Goal: Task Accomplishment & Management: Manage account settings

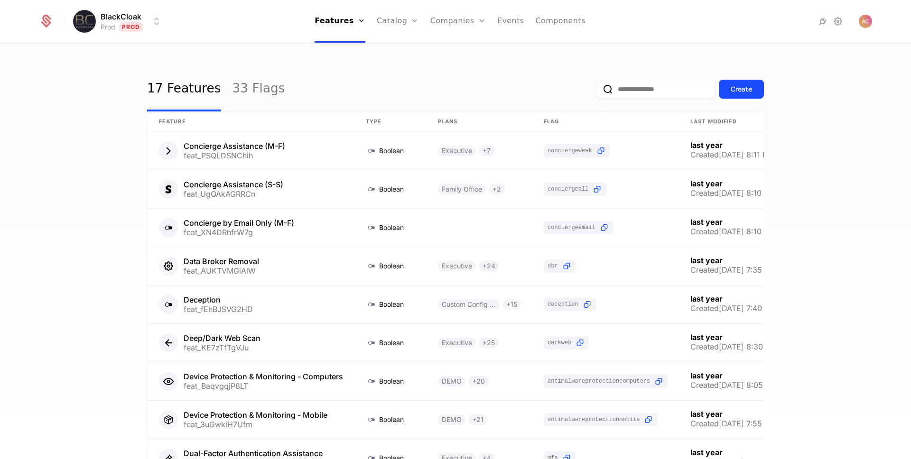
click at [336, 60] on div "17 Features 33 Flags Create Feature Type Plans Flag Last Modified Concierge Ass…" at bounding box center [455, 254] width 911 height 421
click at [336, 61] on div "17 Features 33 Flags Create Feature Type Plans Flag Last Modified Concierge Ass…" at bounding box center [455, 254] width 911 height 421
click at [318, 68] on div "17 Features 33 Flags Create" at bounding box center [455, 89] width 617 height 45
click at [409, 12] on link "Catalog" at bounding box center [398, 21] width 42 height 43
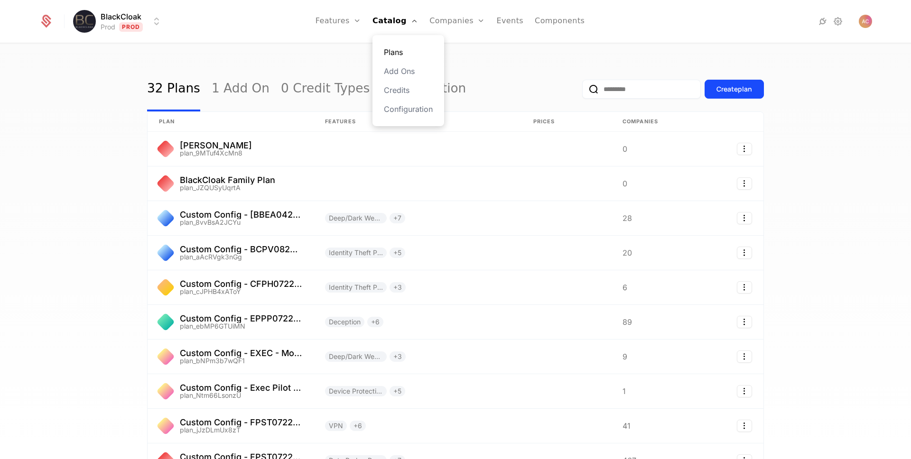
click at [397, 51] on link "Plans" at bounding box center [408, 51] width 49 height 11
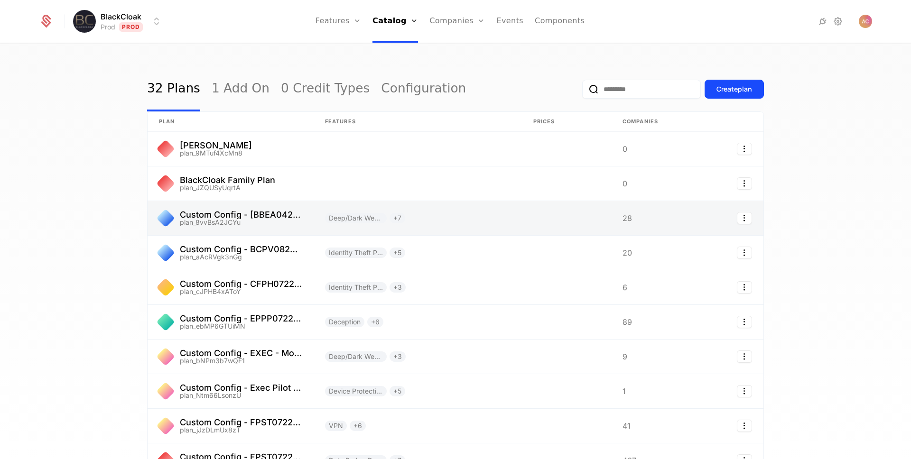
click at [209, 218] on link at bounding box center [231, 218] width 166 height 34
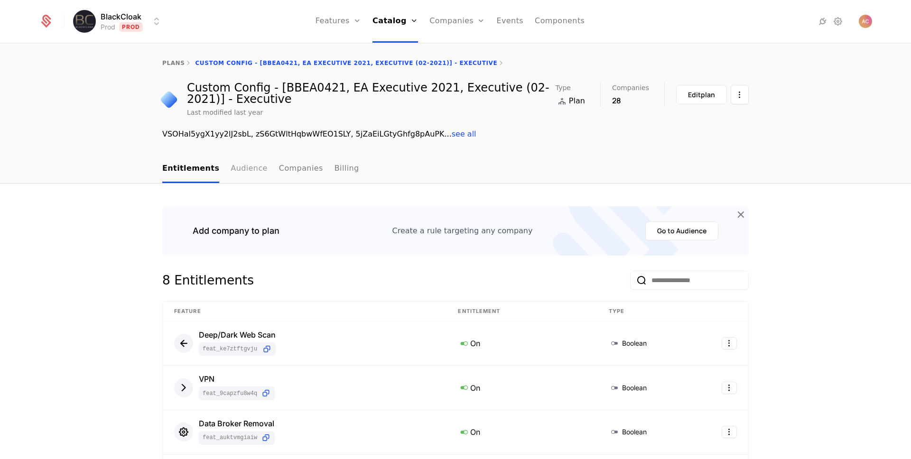
click at [245, 171] on link "Audience" at bounding box center [249, 169] width 37 height 28
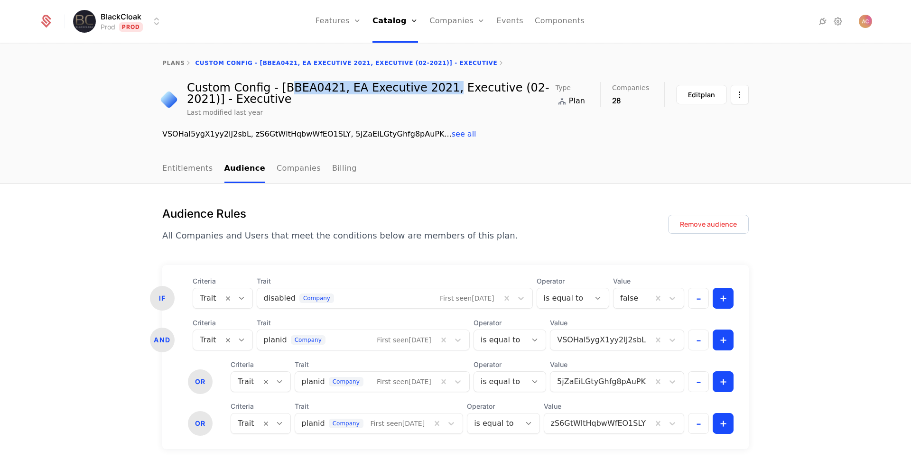
drag, startPoint x: 279, startPoint y: 88, endPoint x: 423, endPoint y: 92, distance: 143.8
click at [423, 92] on div "Custom Config - [BBEA0421, EA Executive 2021, Executive (02-2021)] - Executive" at bounding box center [371, 93] width 369 height 23
